Goal: Book appointment/travel/reservation

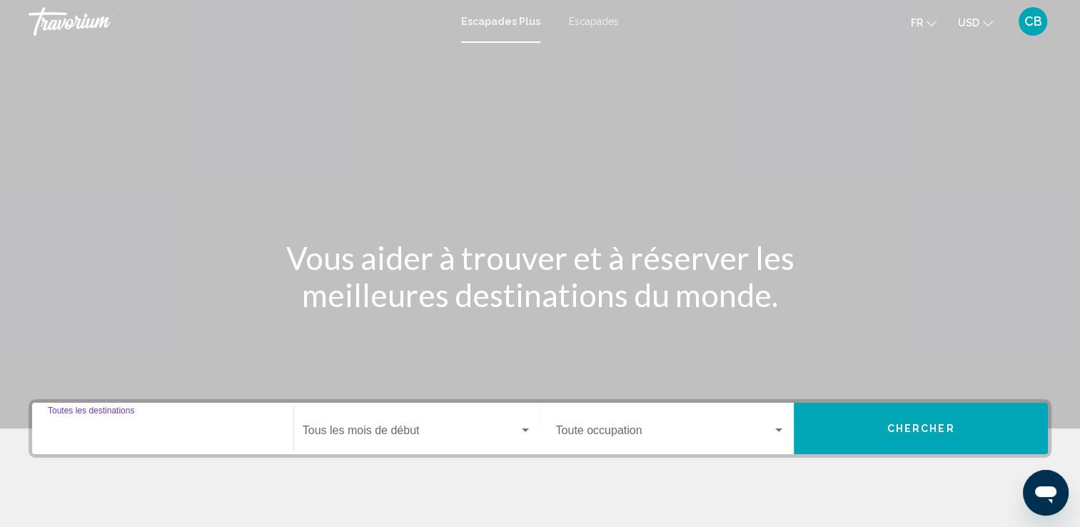
click at [81, 436] on input "Destination Toutes les destinations" at bounding box center [163, 433] width 230 height 13
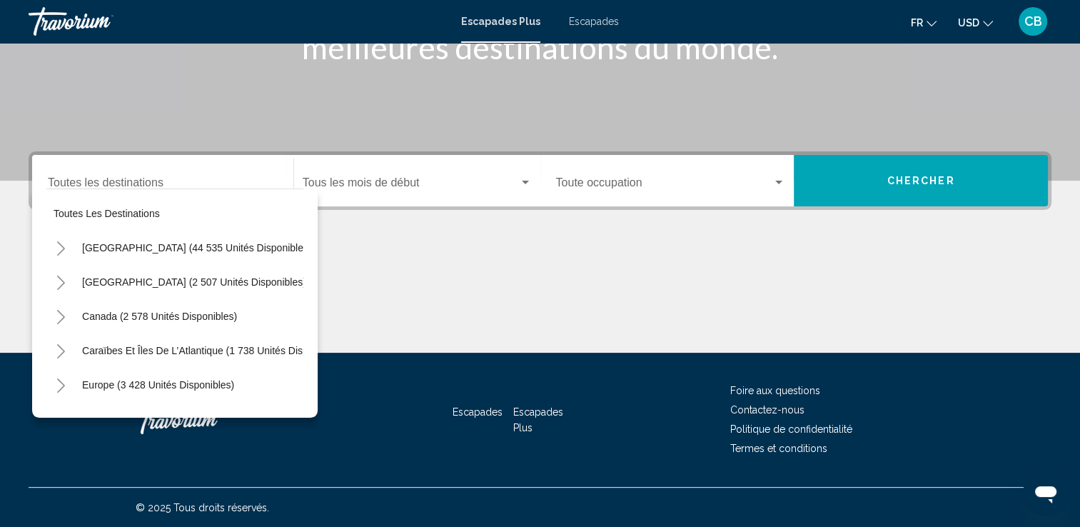
scroll to position [29, 0]
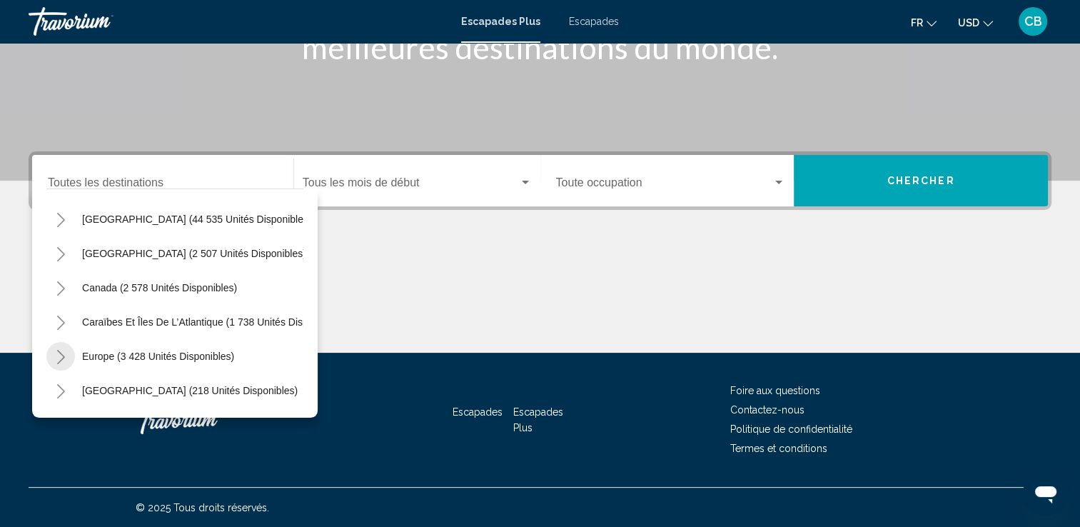
click at [61, 361] on icon "Toggle Europe (3 428 unités disponibles)" at bounding box center [61, 357] width 11 height 14
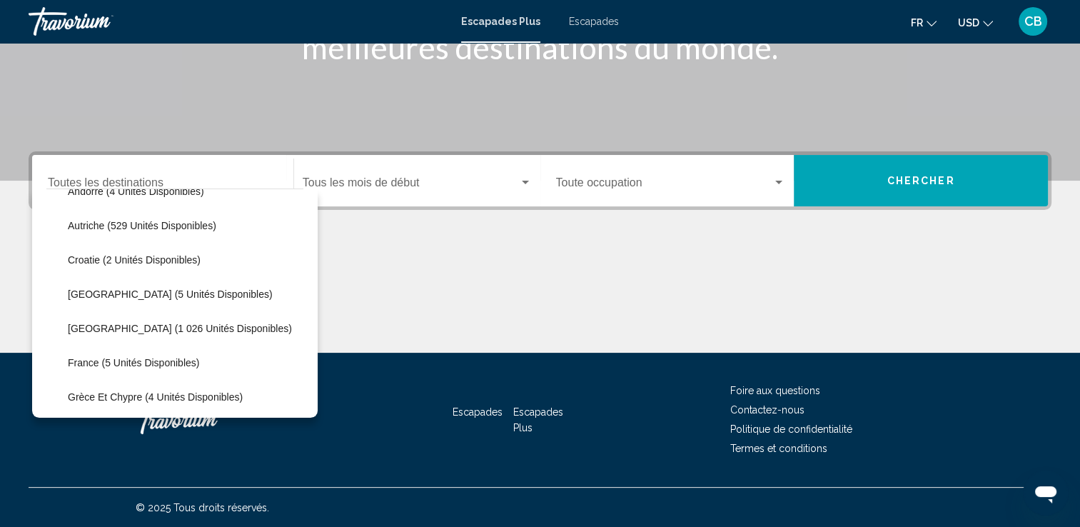
scroll to position [228, 0]
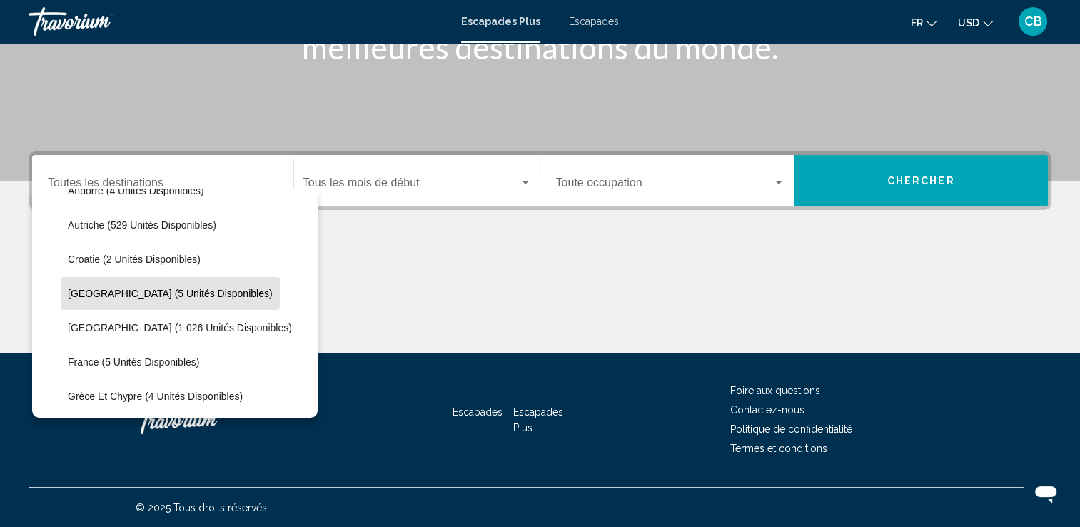
click at [141, 292] on span "[GEOGRAPHIC_DATA] (5 unités disponibles)" at bounding box center [170, 293] width 205 height 11
type input "**********"
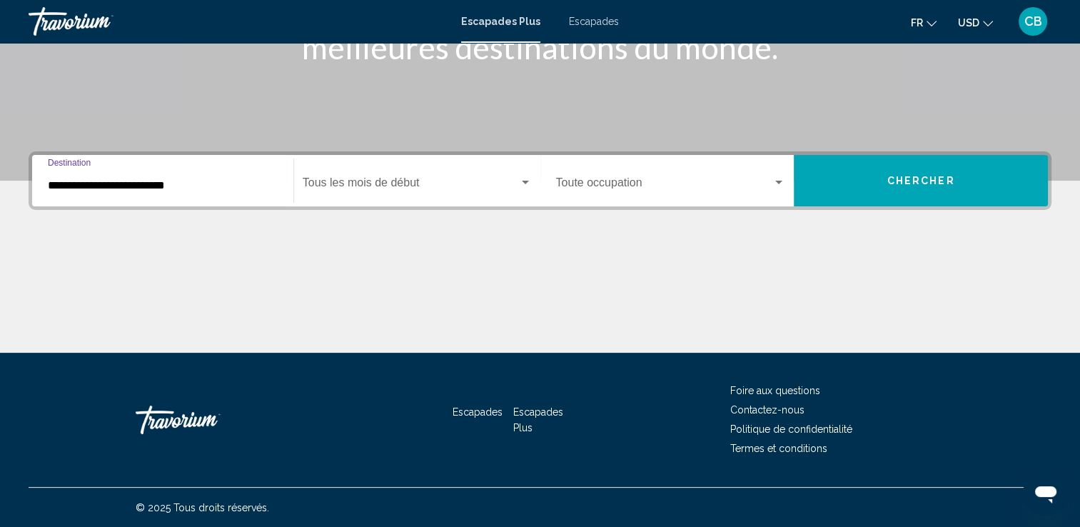
click at [141, 292] on div "Contenu principal" at bounding box center [540, 299] width 1023 height 107
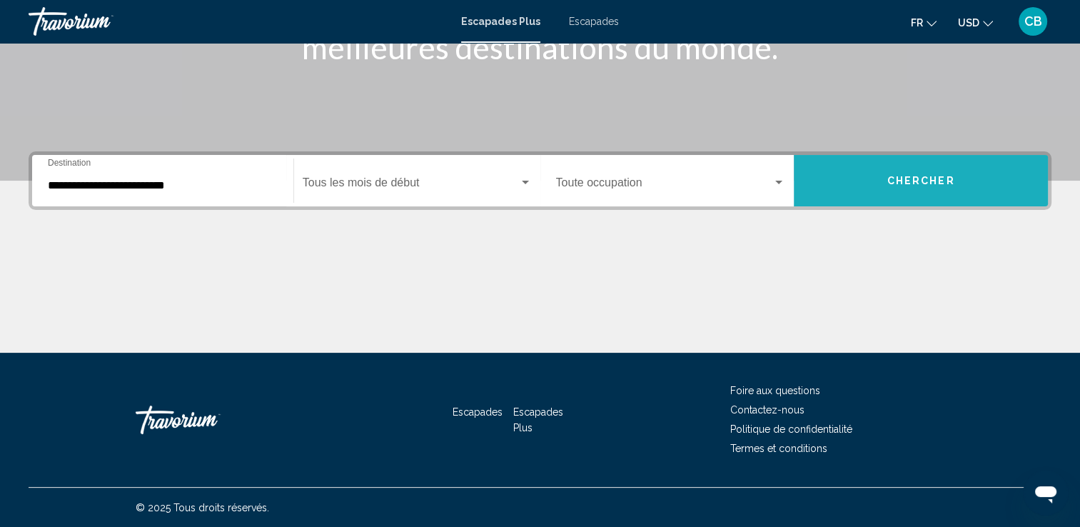
click at [895, 184] on span "Chercher" at bounding box center [921, 181] width 68 height 11
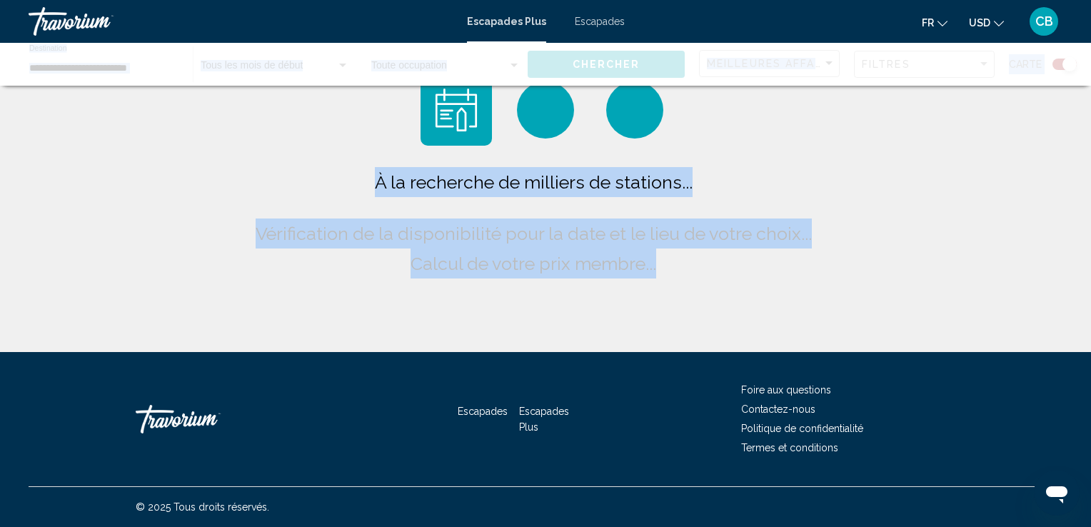
click at [895, 184] on div "À la recherche de milliers de stations... Vérification de la disponibilité pour…" at bounding box center [545, 176] width 1091 height 352
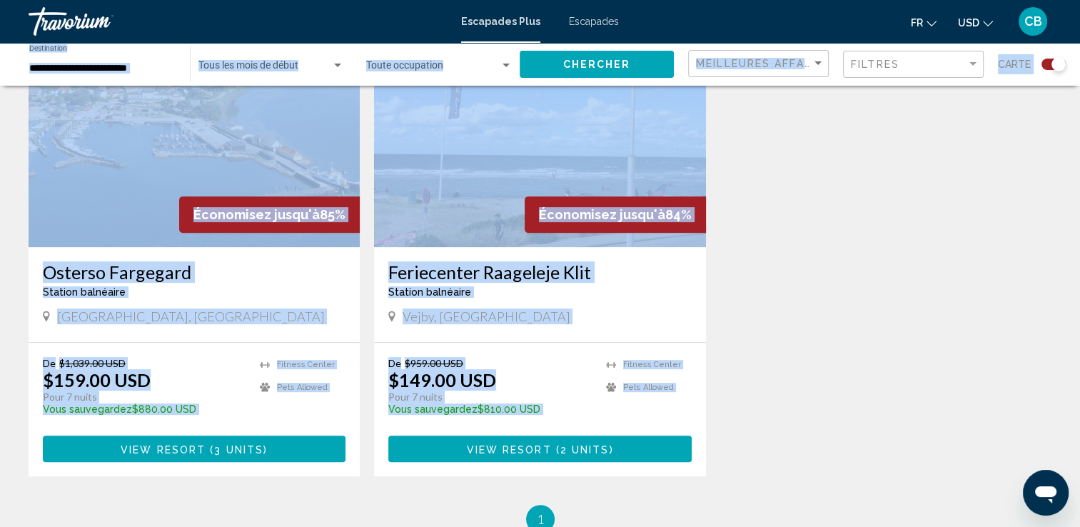
scroll to position [577, 0]
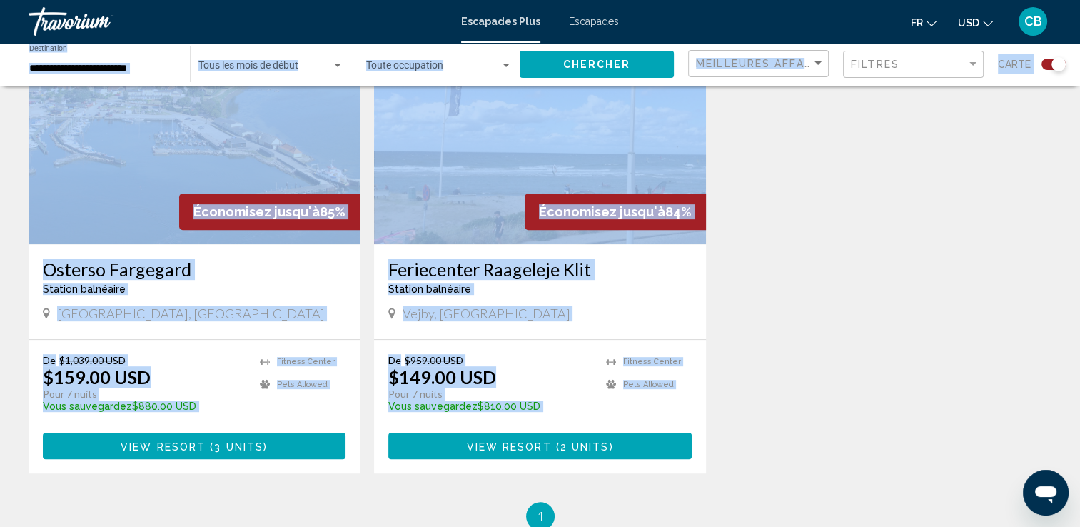
click at [895, 184] on div "Économisez jusqu'à 85% [GEOGRAPHIC_DATA] balnéaire - Ceci est une station d'adu…" at bounding box center [539, 259] width 1037 height 486
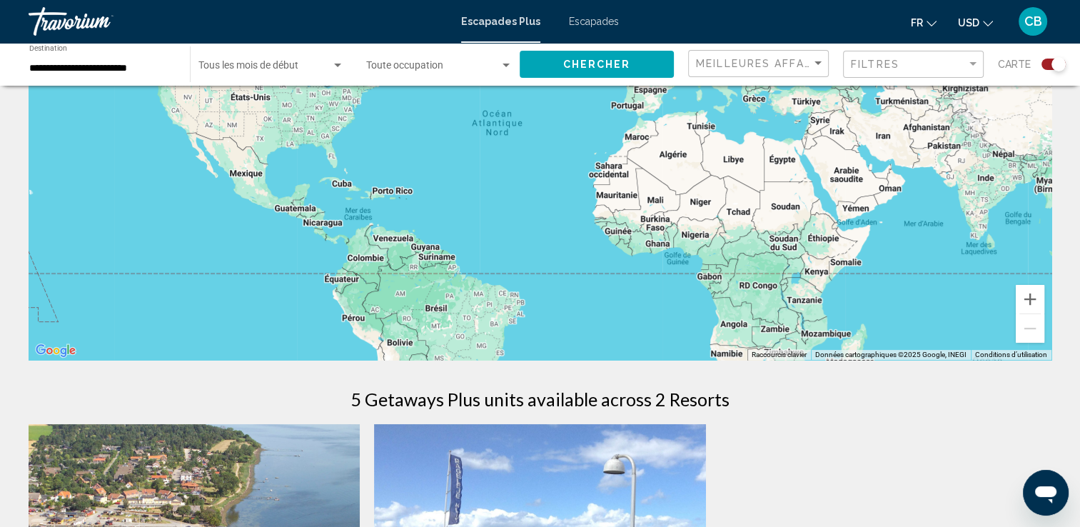
scroll to position [0, 0]
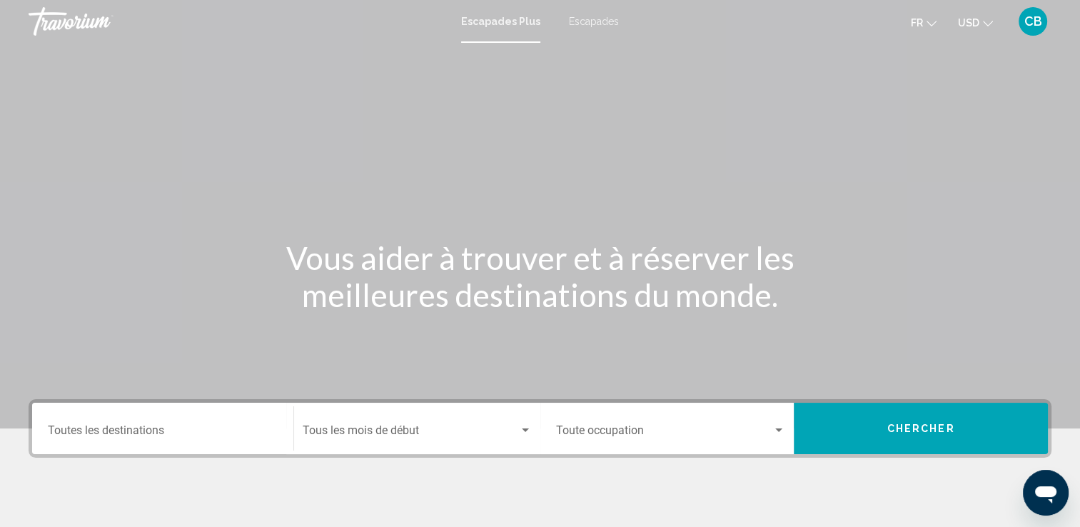
click at [178, 422] on div "Destination Toutes les destinations" at bounding box center [163, 428] width 230 height 45
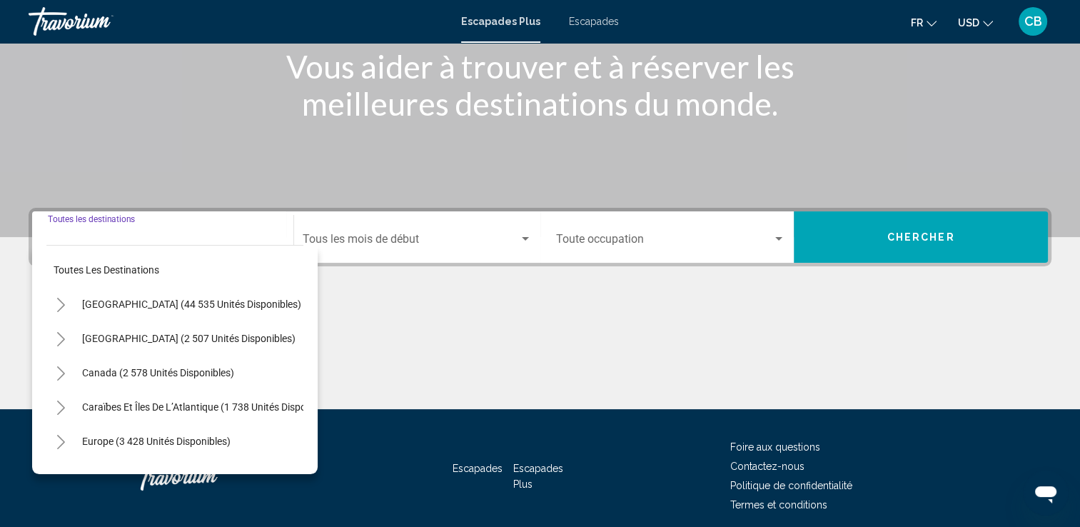
scroll to position [248, 0]
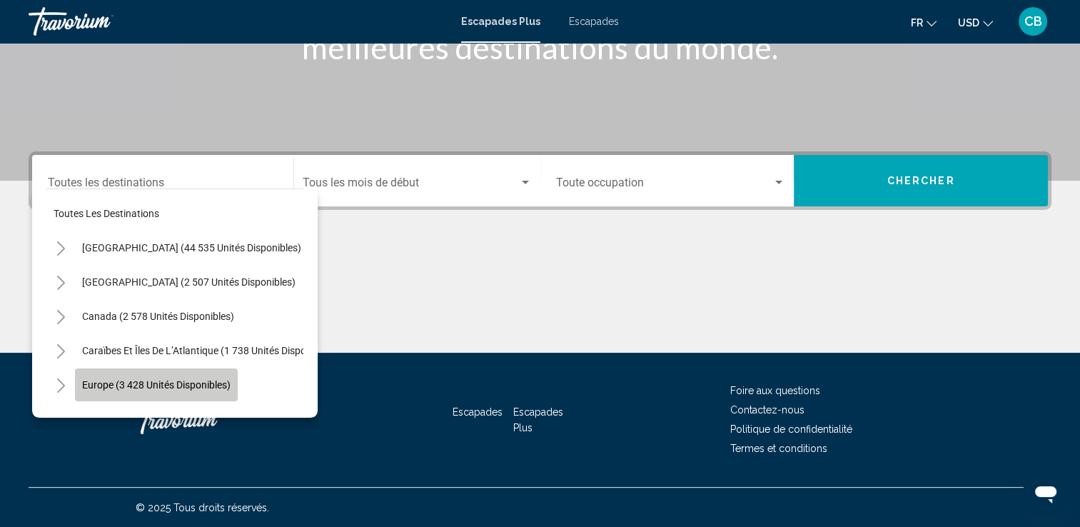
click at [129, 384] on span "Europe (3 428 unités disponibles)" at bounding box center [156, 384] width 148 height 11
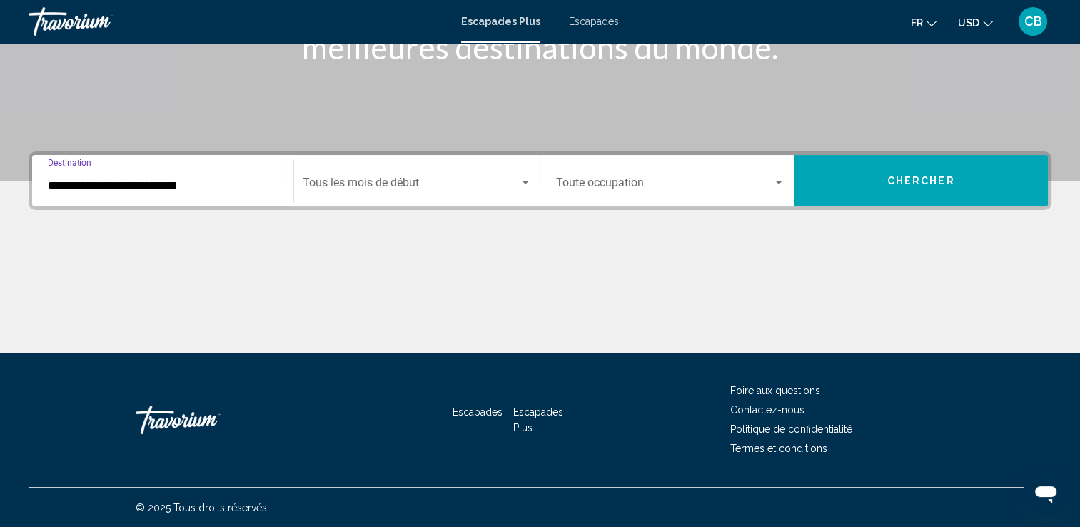
click at [81, 179] on input "**********" at bounding box center [163, 185] width 230 height 13
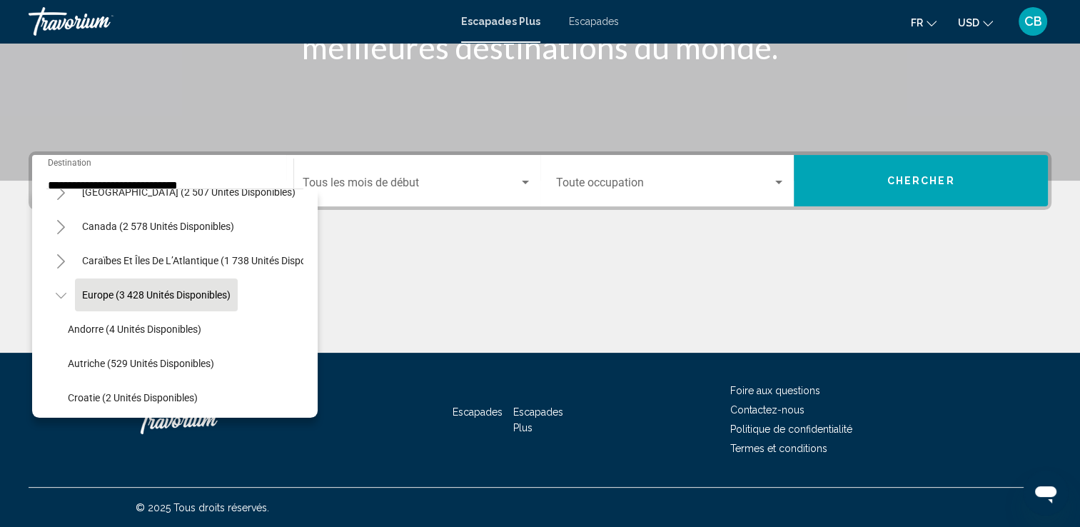
scroll to position [119, 0]
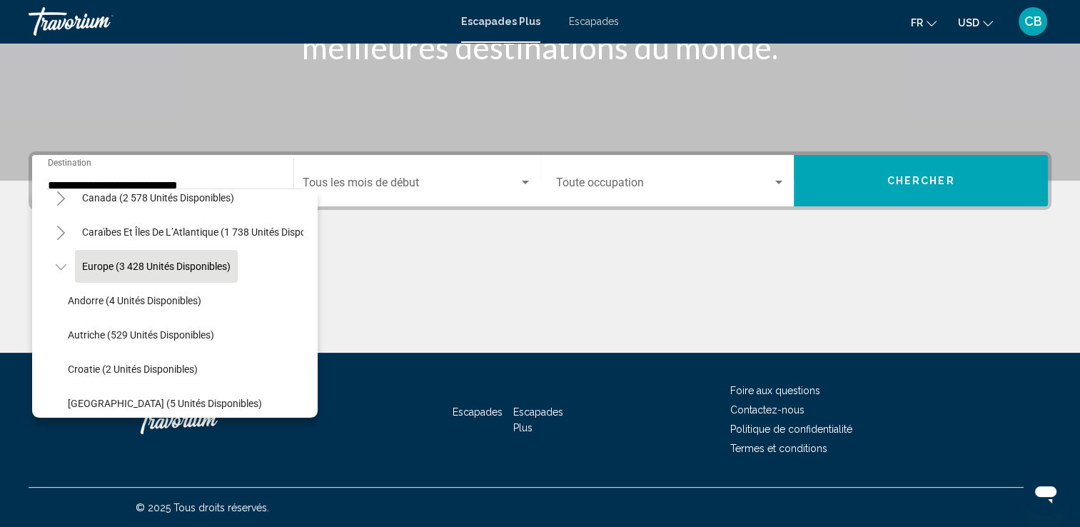
drag, startPoint x: 109, startPoint y: 340, endPoint x: 227, endPoint y: 350, distance: 118.2
click at [227, 350] on li "Autriche (529 unités disponibles)" at bounding box center [182, 335] width 243 height 34
click at [181, 338] on span "Autriche (529 unités disponibles)" at bounding box center [141, 334] width 146 height 11
type input "**********"
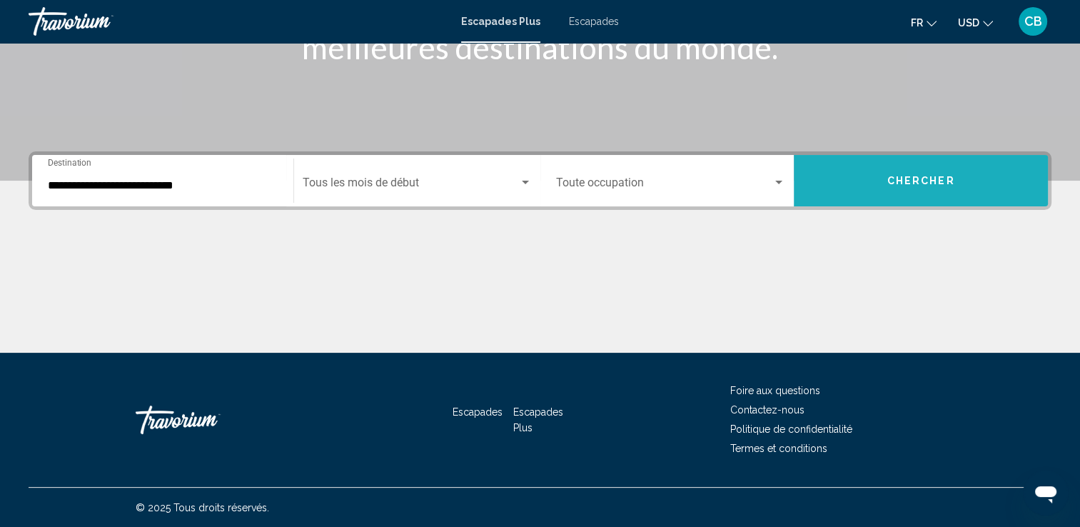
click at [928, 190] on button "Chercher" at bounding box center [921, 180] width 254 height 51
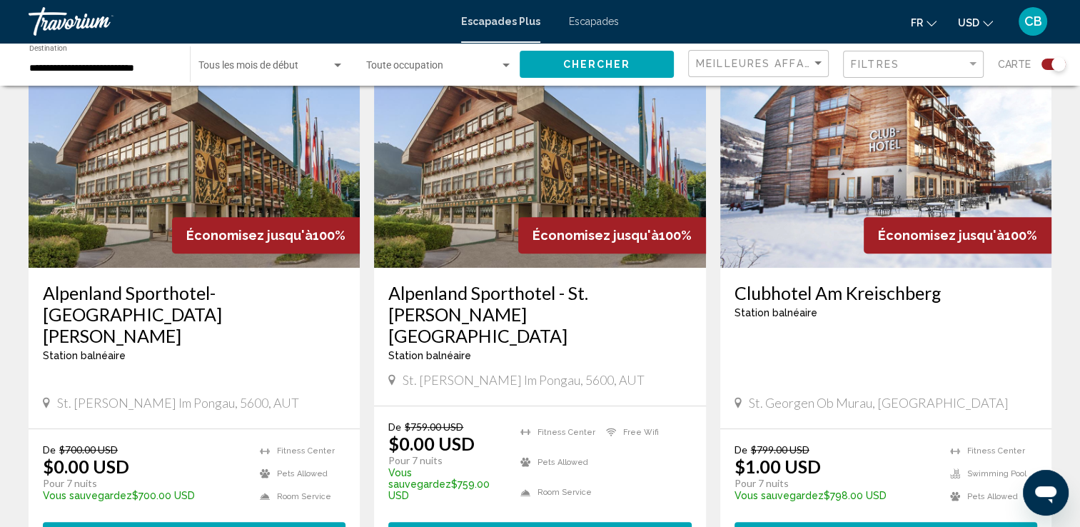
scroll to position [554, 0]
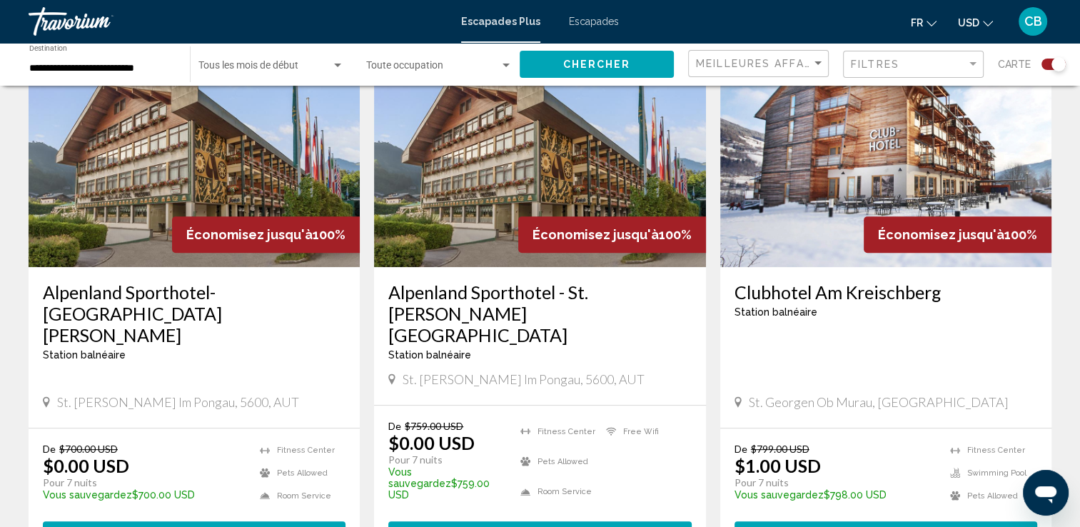
click at [138, 394] on span "St. [PERSON_NAME] im Pongau, 5600, AUT" at bounding box center [178, 402] width 242 height 16
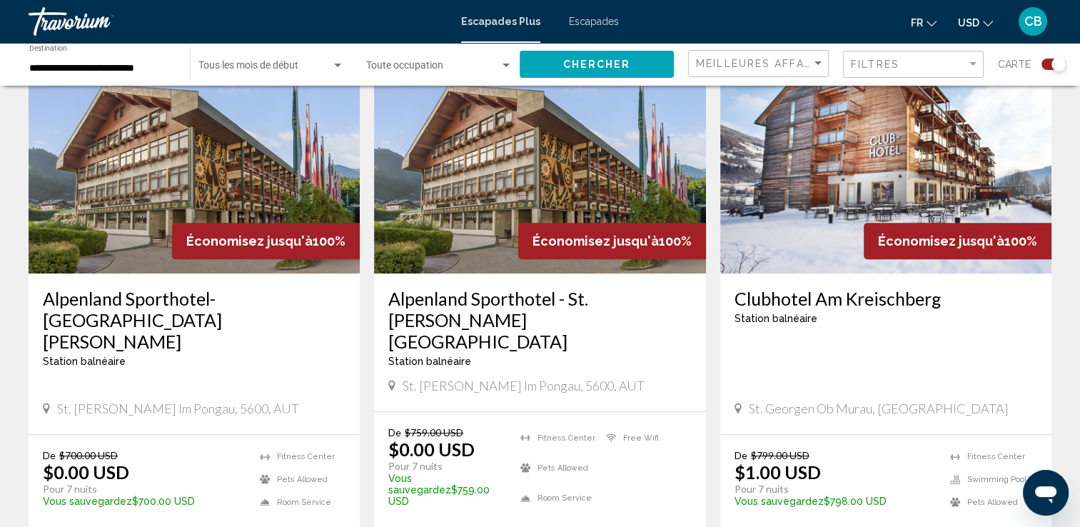
scroll to position [580, 0]
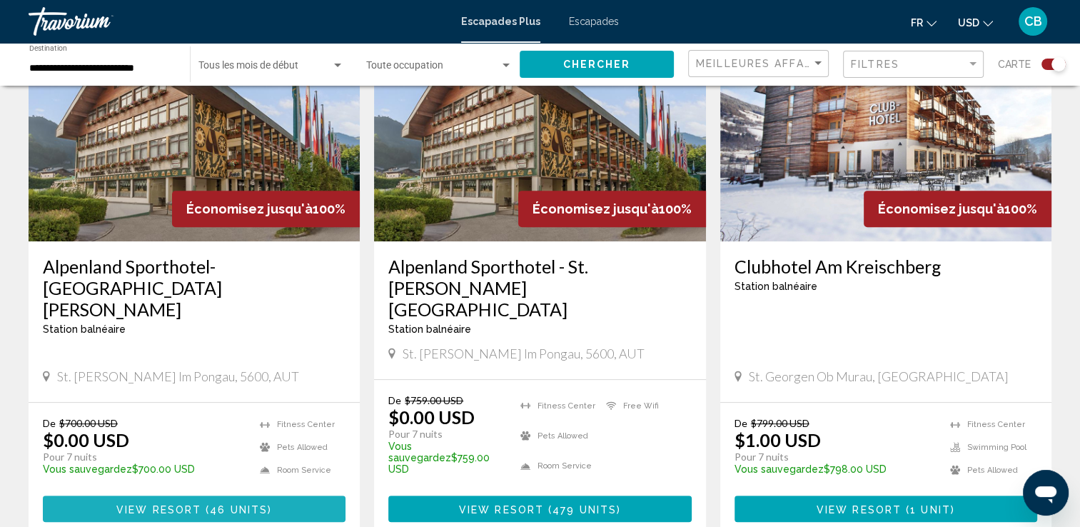
click at [163, 503] on span "View Resort" at bounding box center [158, 508] width 85 height 11
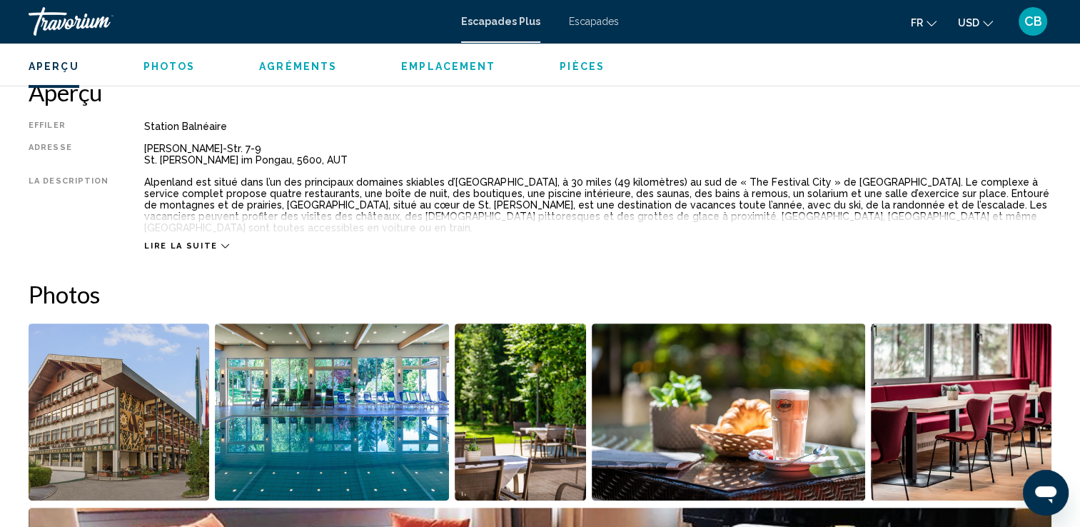
scroll to position [471, 0]
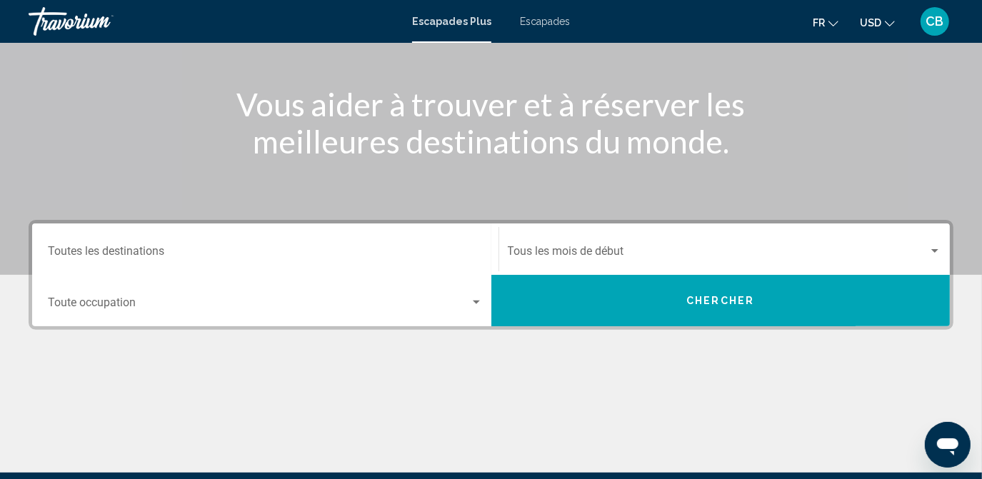
scroll to position [153, 0]
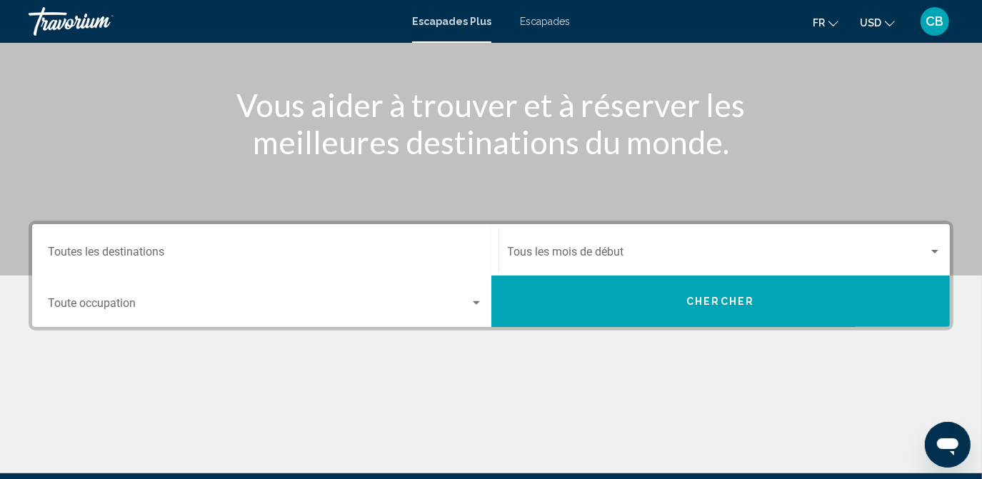
click at [71, 246] on div "Destination Toutes les destinations" at bounding box center [265, 250] width 435 height 45
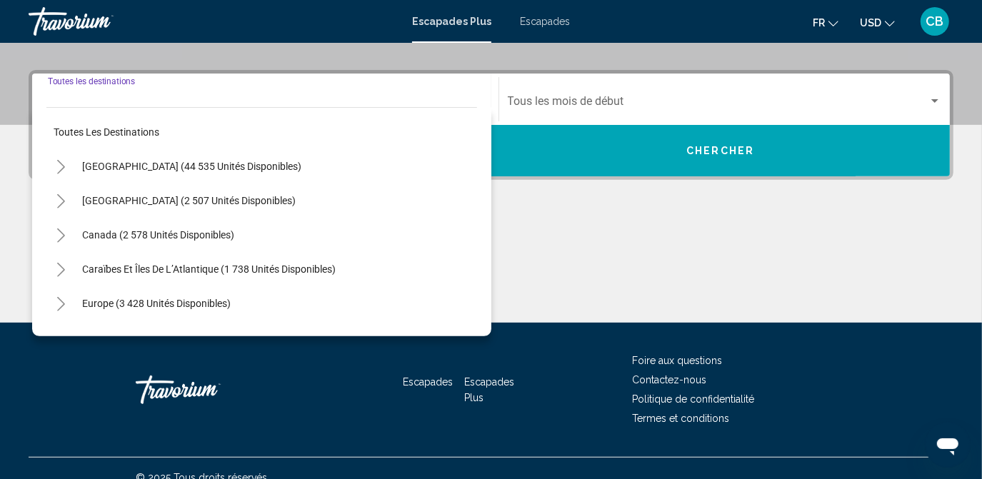
scroll to position [321, 0]
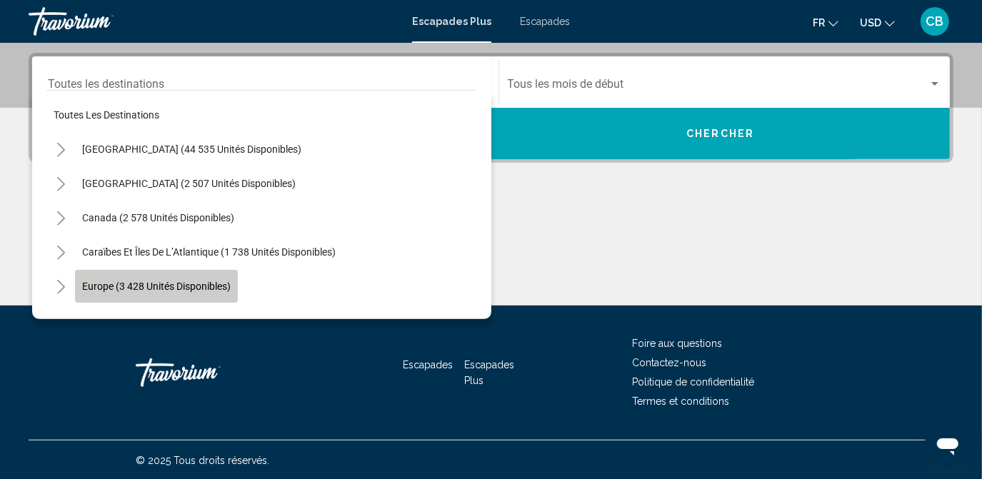
click at [161, 284] on span "Europe (3 428 unités disponibles)" at bounding box center [156, 286] width 148 height 11
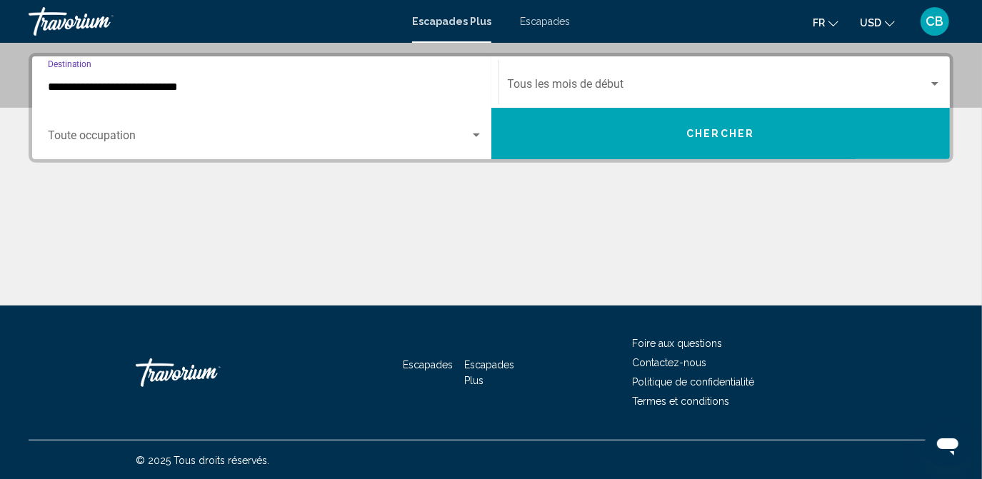
click at [80, 90] on input "**********" at bounding box center [265, 87] width 435 height 13
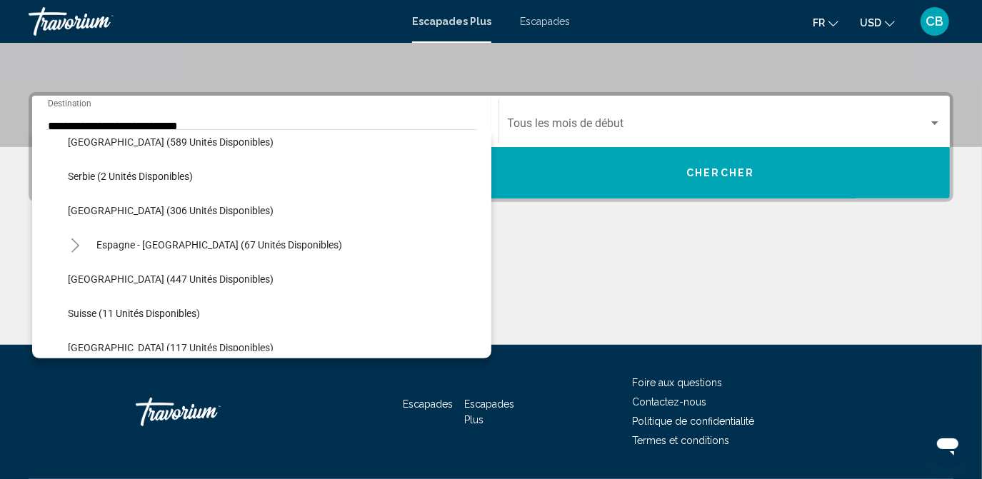
scroll to position [500, 0]
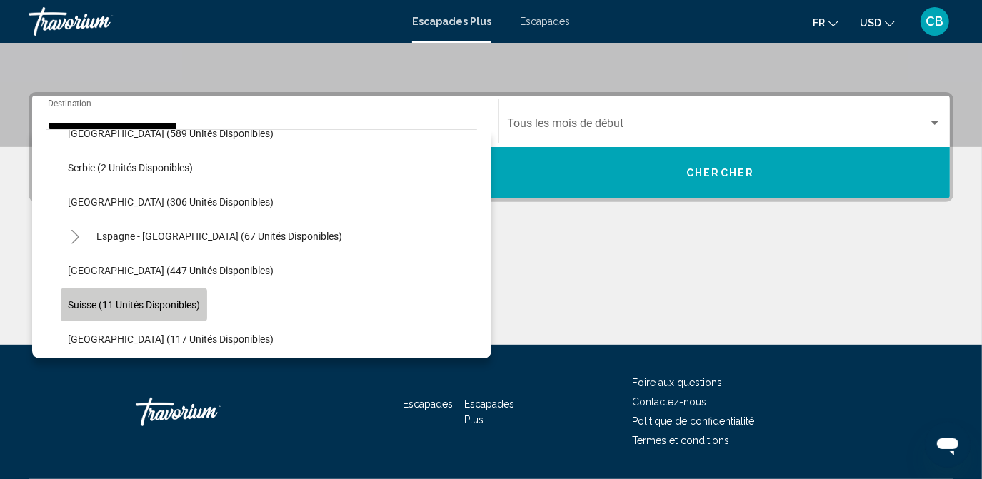
click at [160, 301] on span "Suisse (11 unités disponibles)" at bounding box center [134, 304] width 132 height 11
type input "**********"
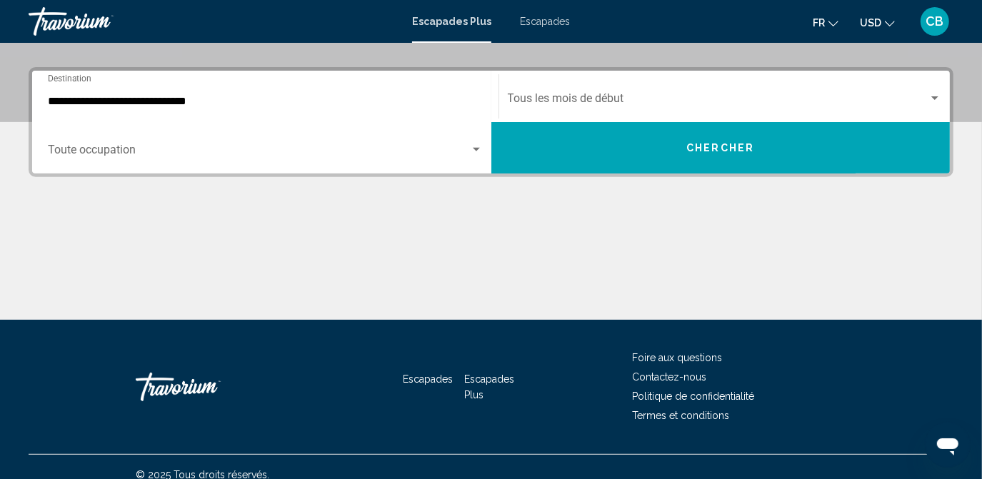
scroll to position [321, 0]
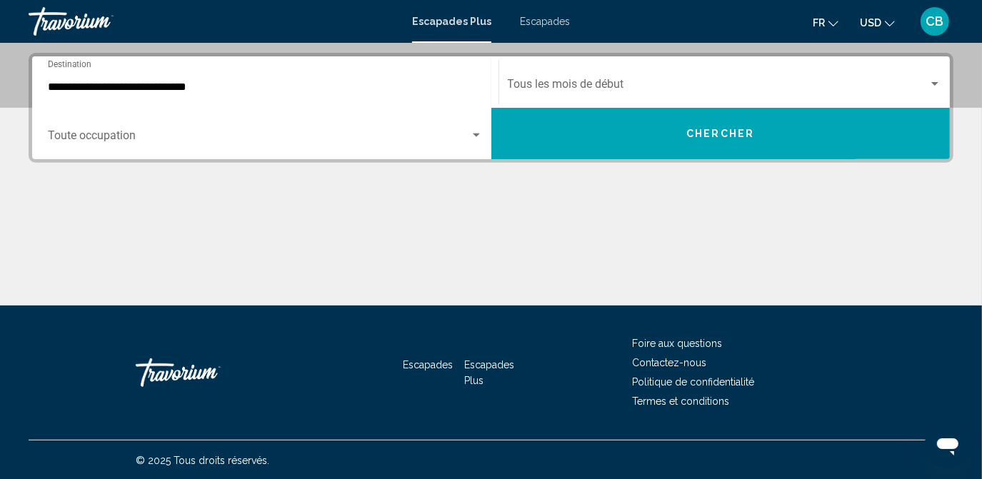
click at [160, 301] on div "Contenu principal" at bounding box center [491, 251] width 924 height 107
click at [825, 121] on button "Chercher" at bounding box center [720, 133] width 459 height 51
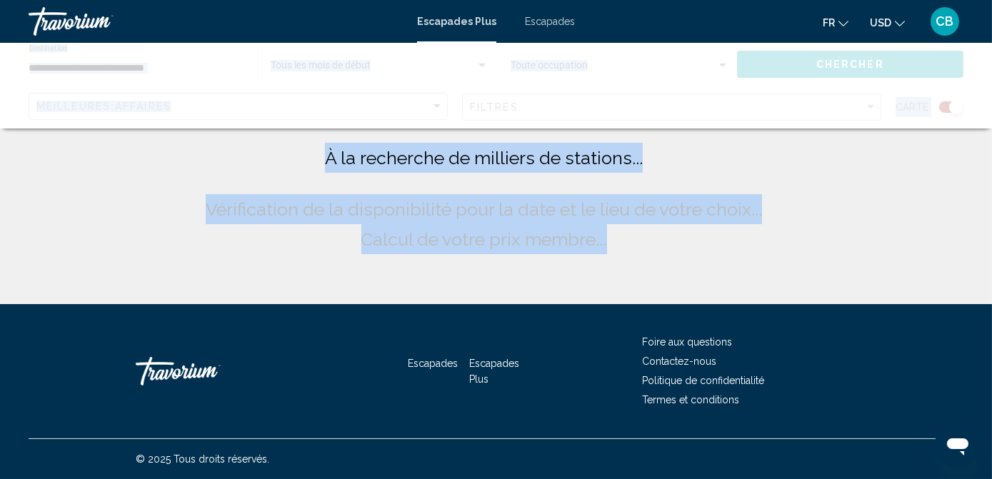
click at [825, 121] on div "Contenu principal" at bounding box center [496, 86] width 992 height 86
click at [744, 277] on div "À la recherche de milliers de stations... Vérification de la disponibilité pour…" at bounding box center [496, 152] width 992 height 304
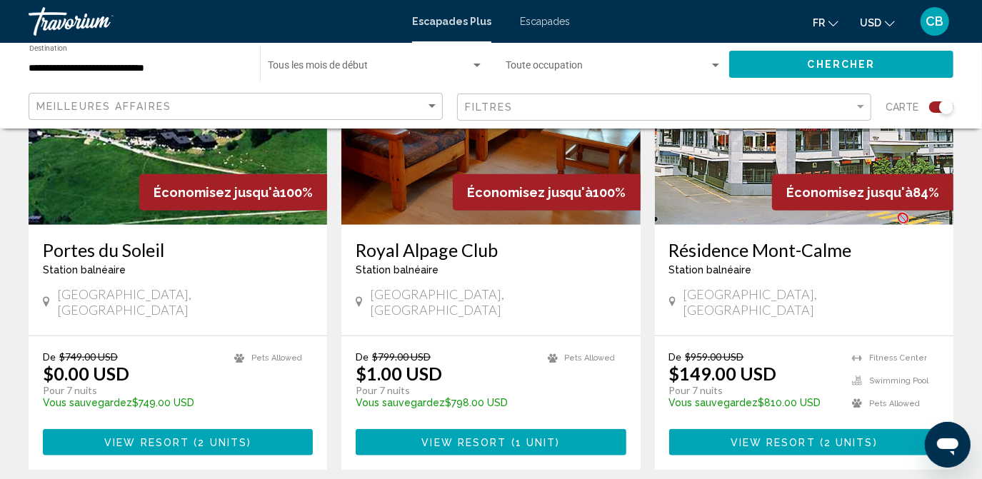
scroll to position [643, 0]
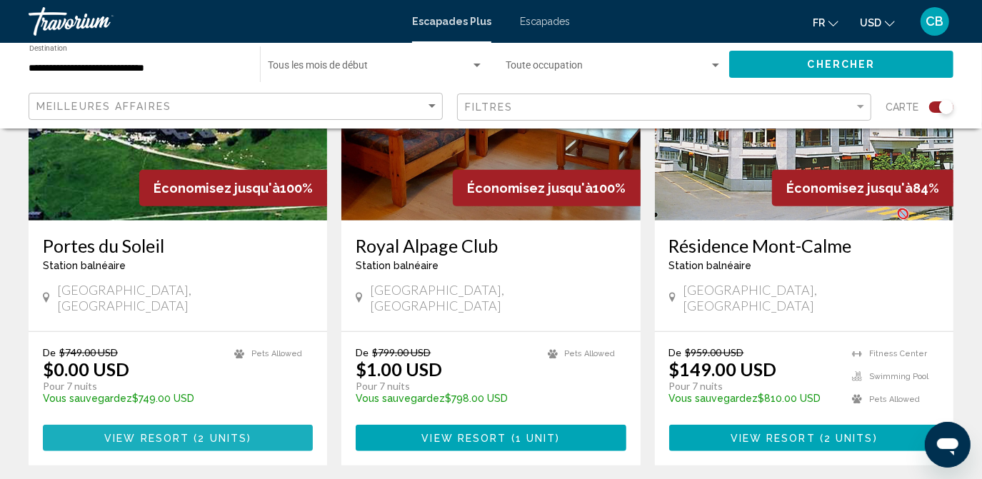
click at [188, 433] on span "View Resort" at bounding box center [146, 438] width 85 height 11
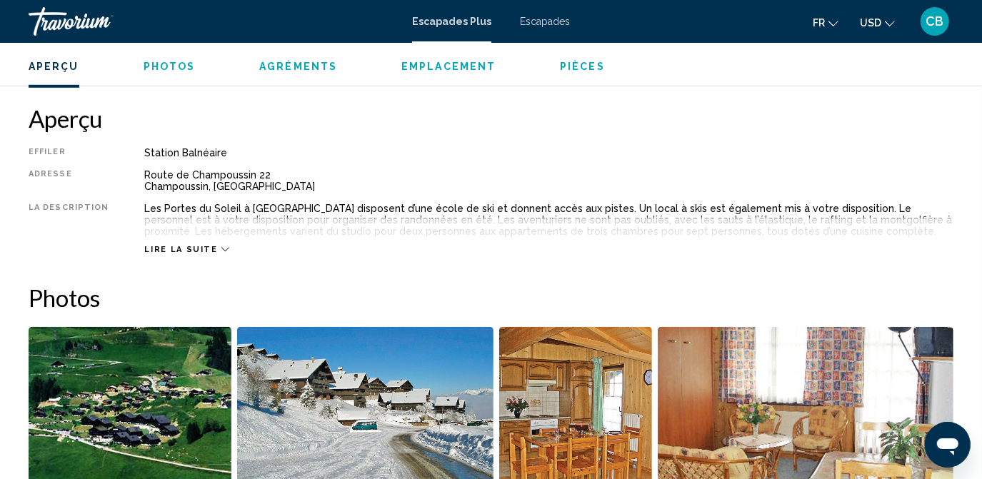
scroll to position [689, 0]
